Goal: Task Accomplishment & Management: Use online tool/utility

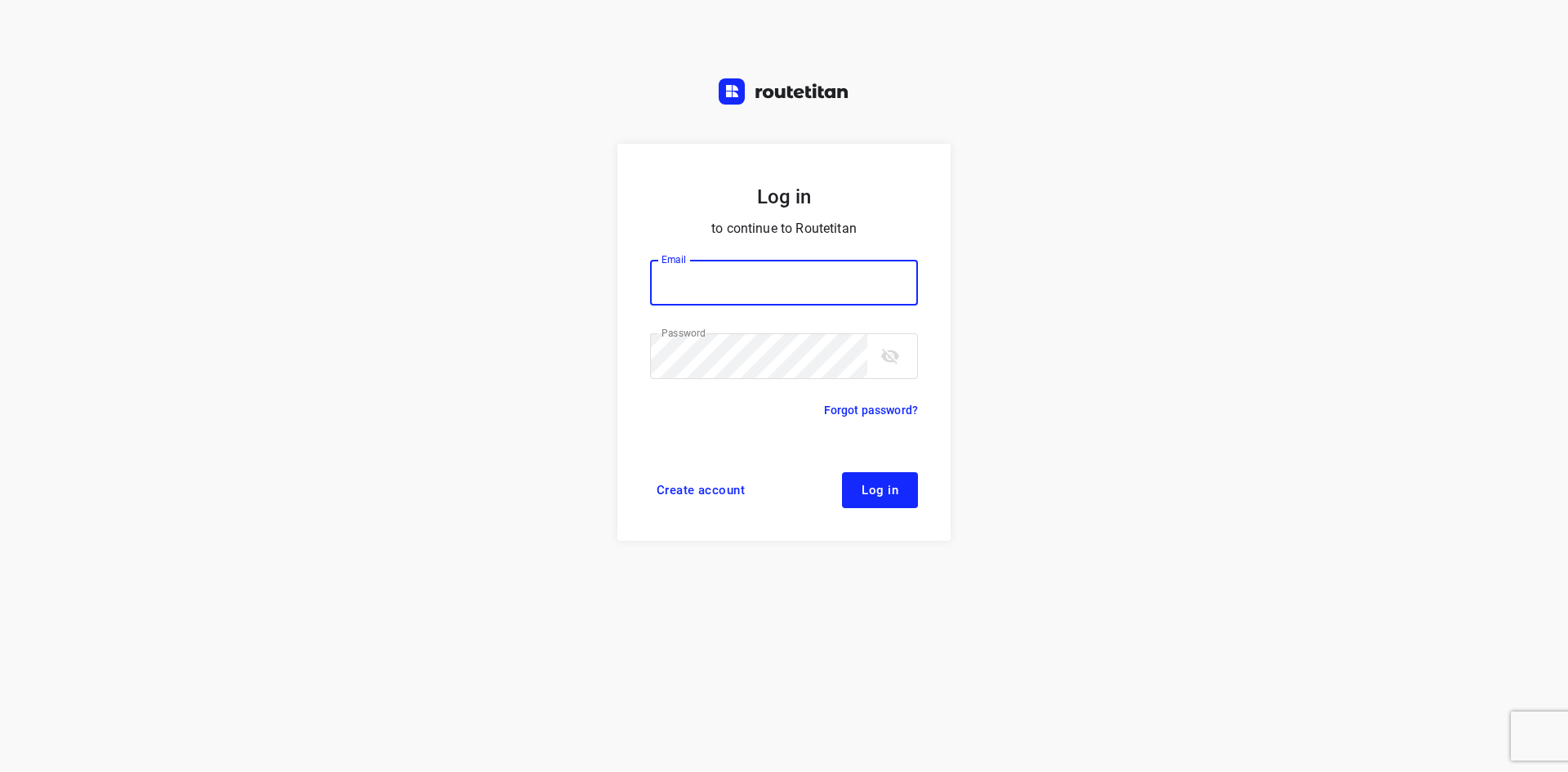
type input "max@onlineplasticsgroup.com"
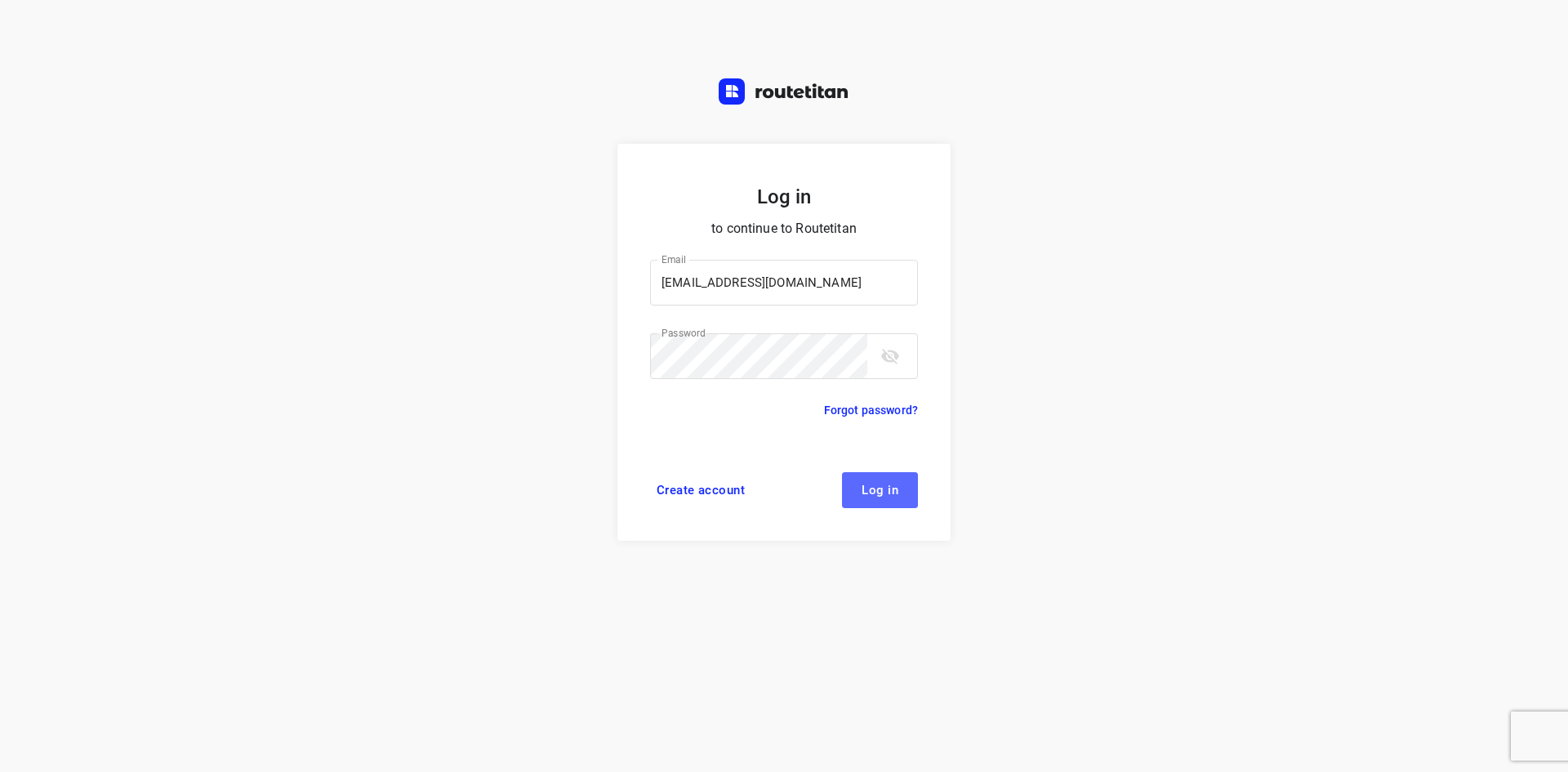
click at [880, 484] on span "Log in" at bounding box center [880, 490] width 37 height 13
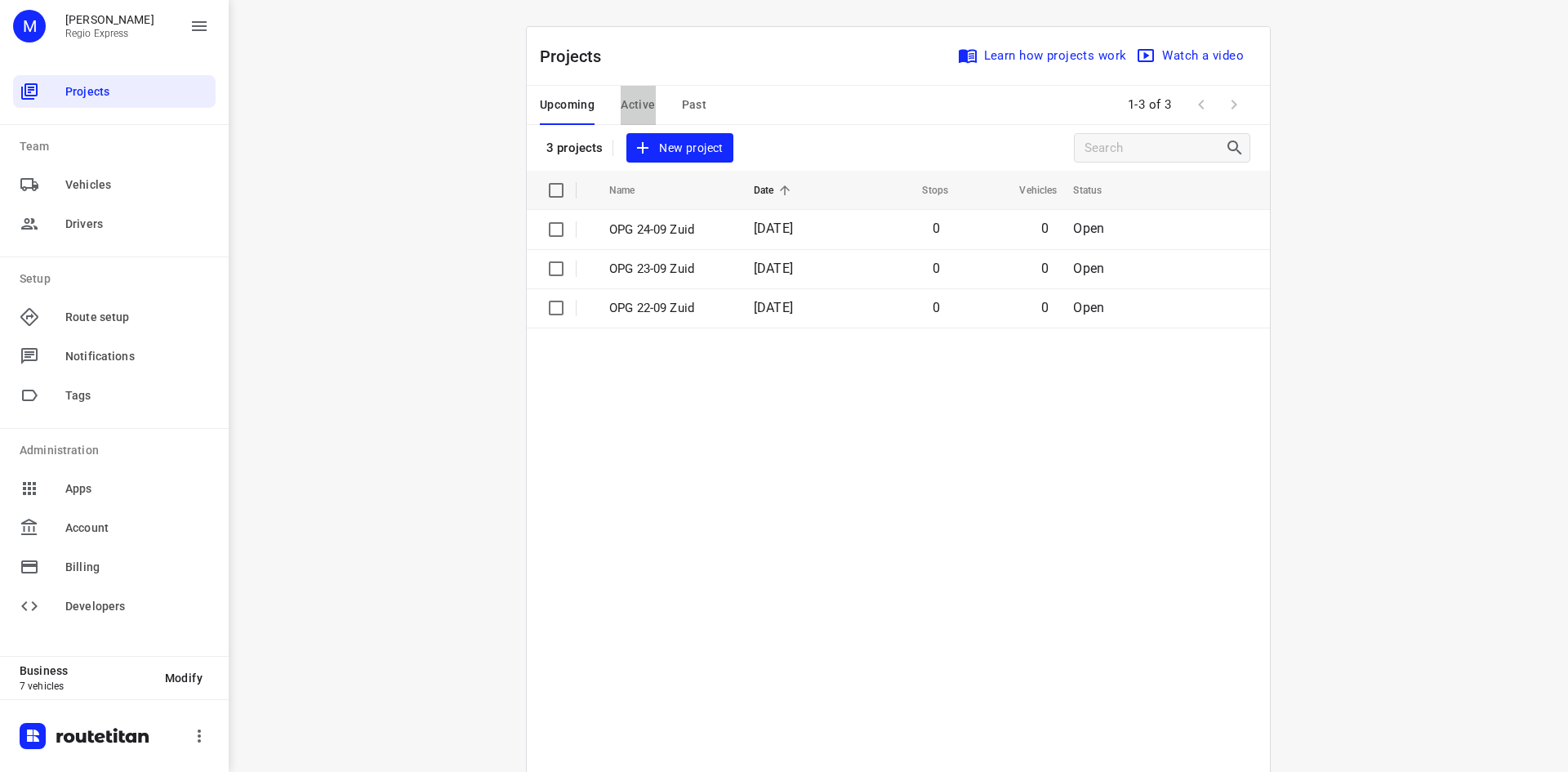
click at [630, 103] on span "Active" at bounding box center [638, 105] width 34 height 21
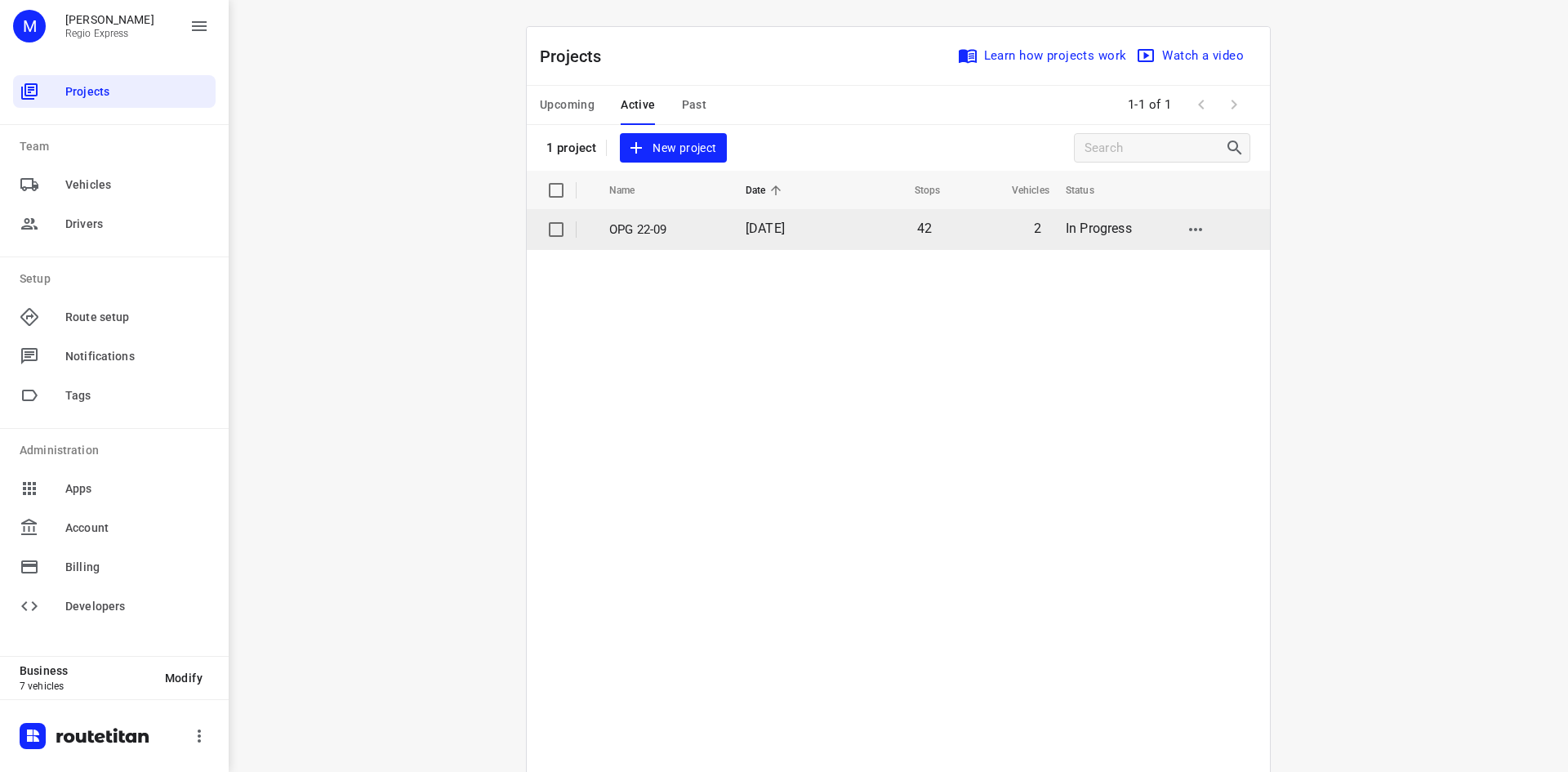
click at [784, 229] on span "[DATE]" at bounding box center [765, 227] width 39 height 15
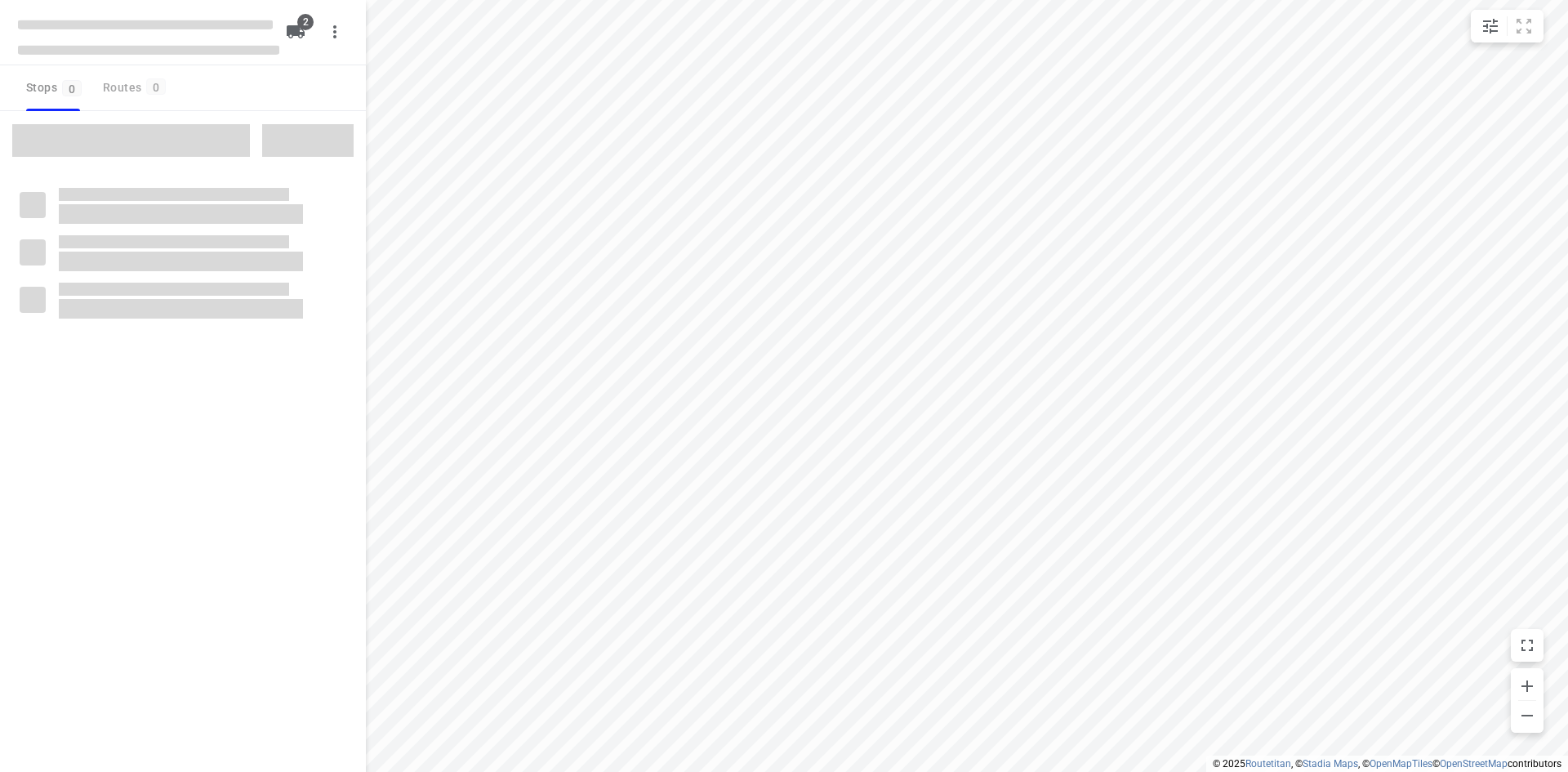
type input "distance"
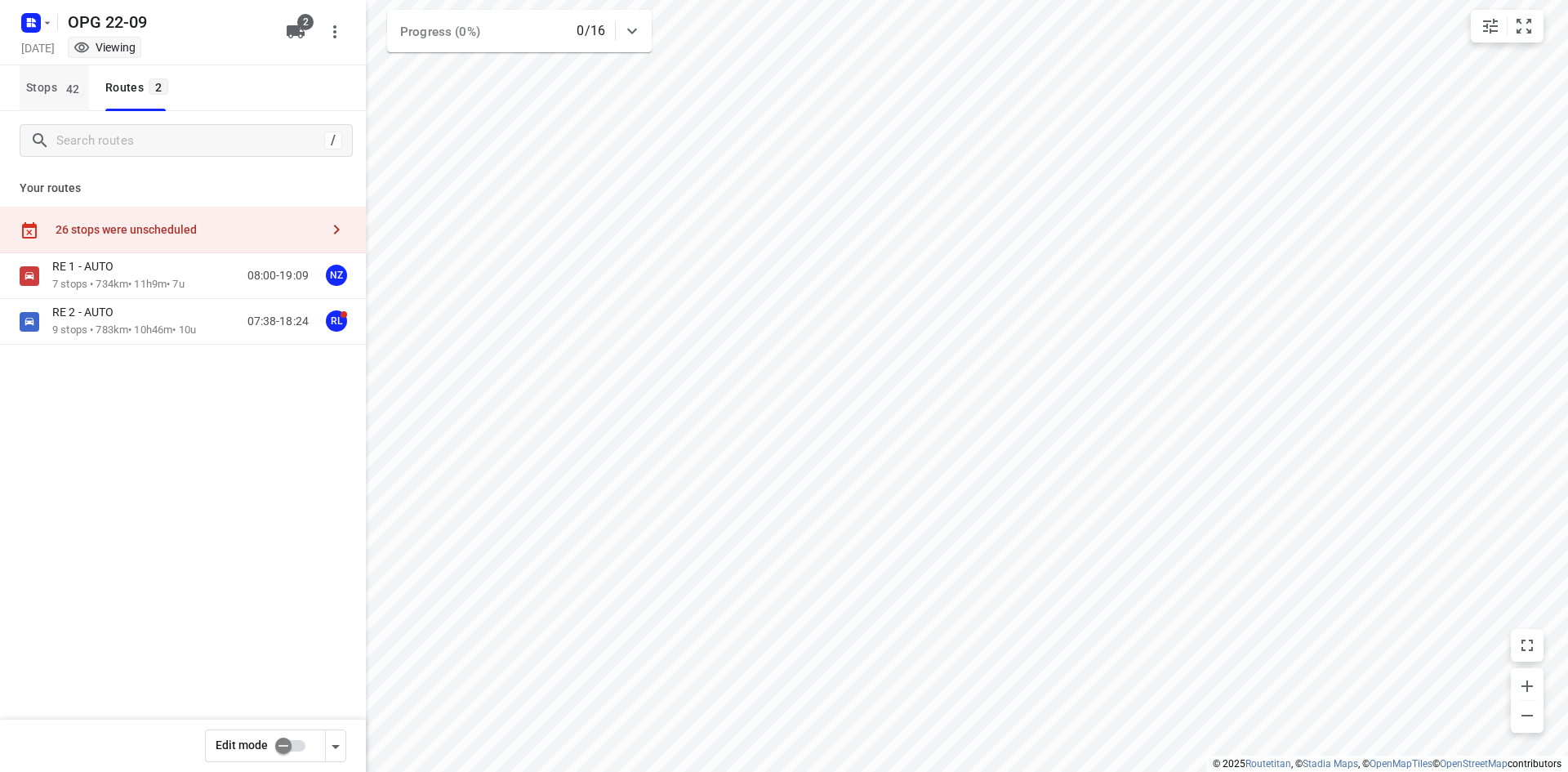
click at [63, 90] on span "42" at bounding box center [73, 88] width 22 height 16
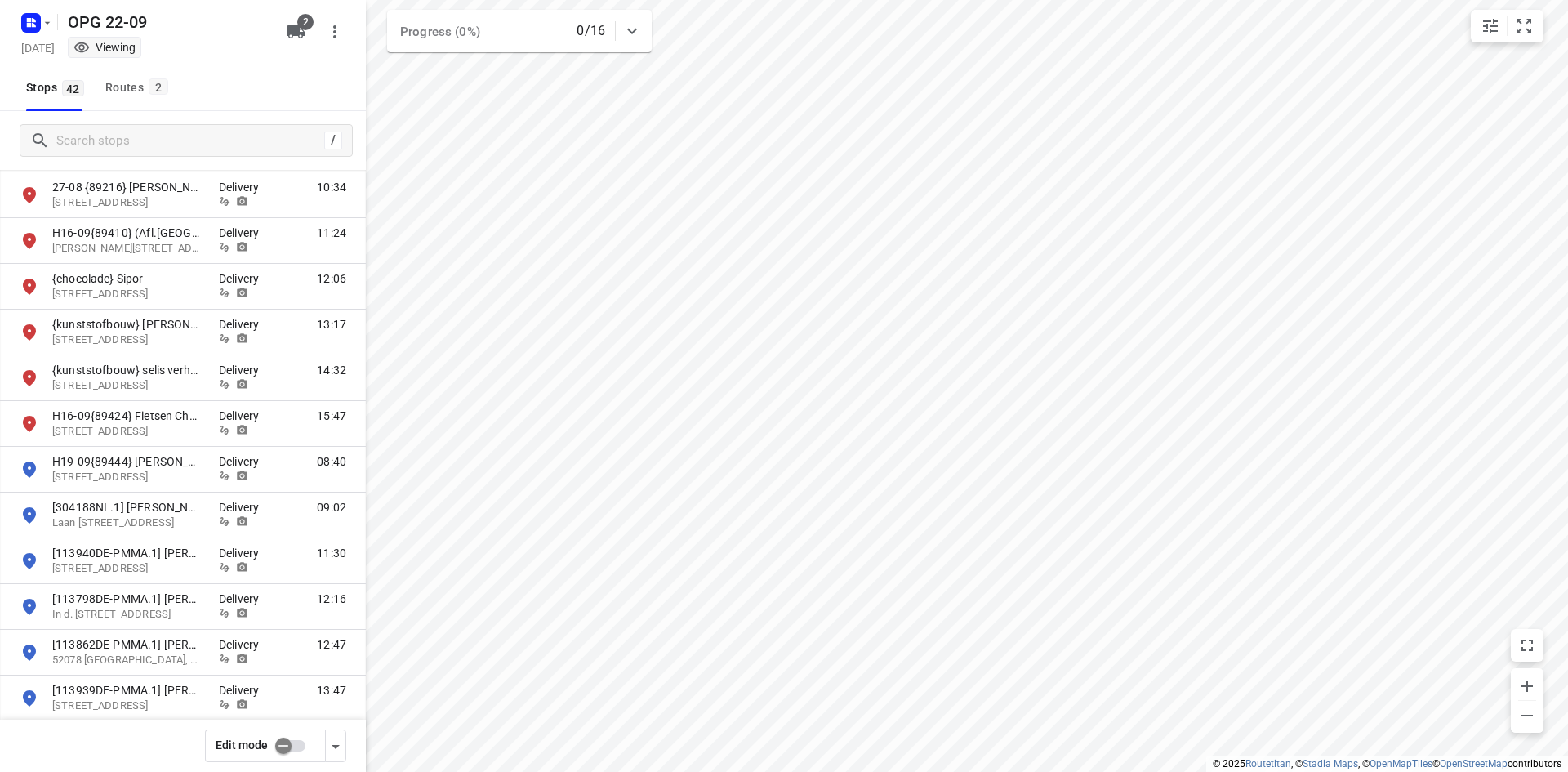
scroll to position [1300, 0]
